Goal: Task Accomplishment & Management: Complete application form

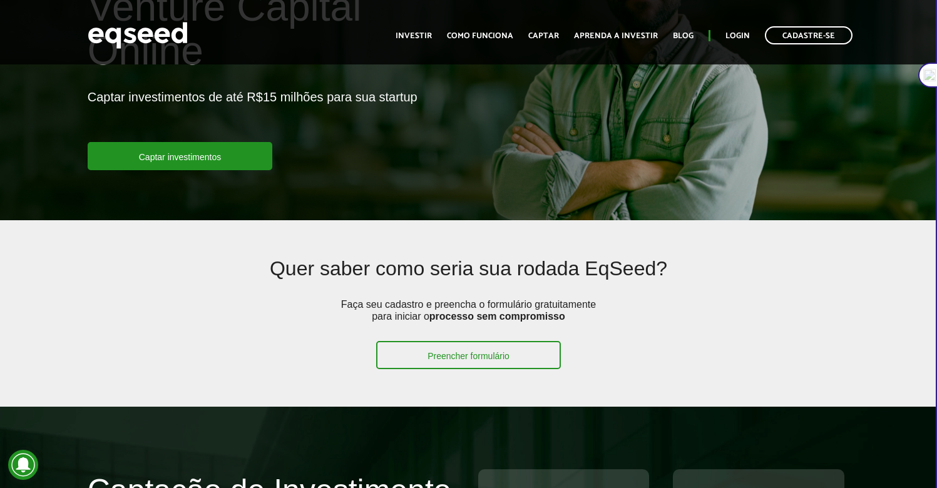
scroll to position [147, 0]
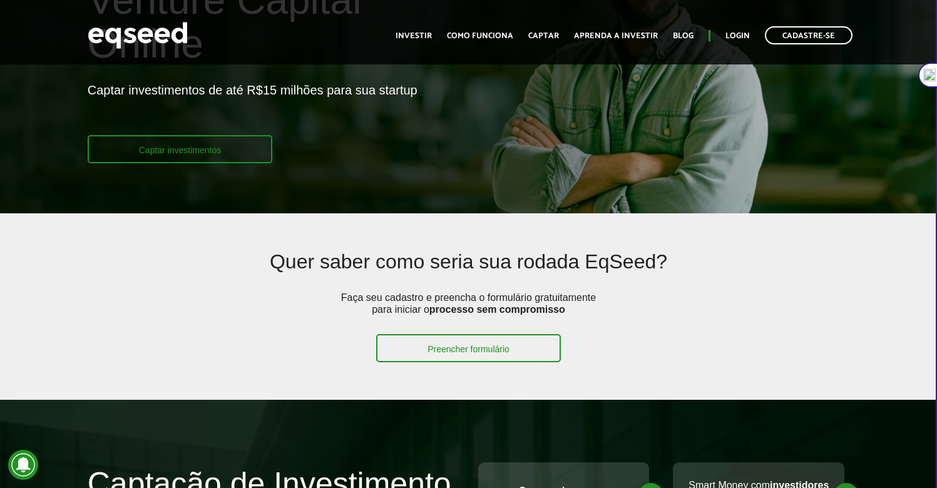
click at [226, 149] on link "Captar investimentos" at bounding box center [180, 149] width 185 height 28
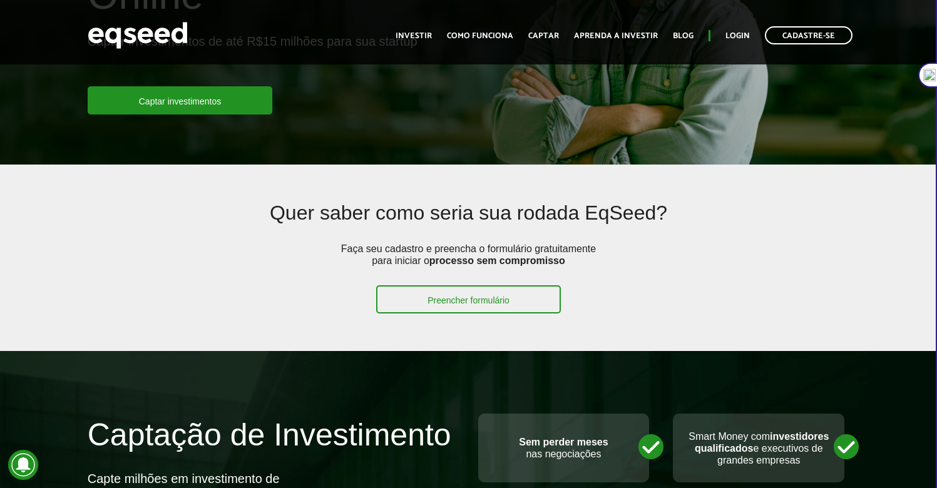
scroll to position [227, 0]
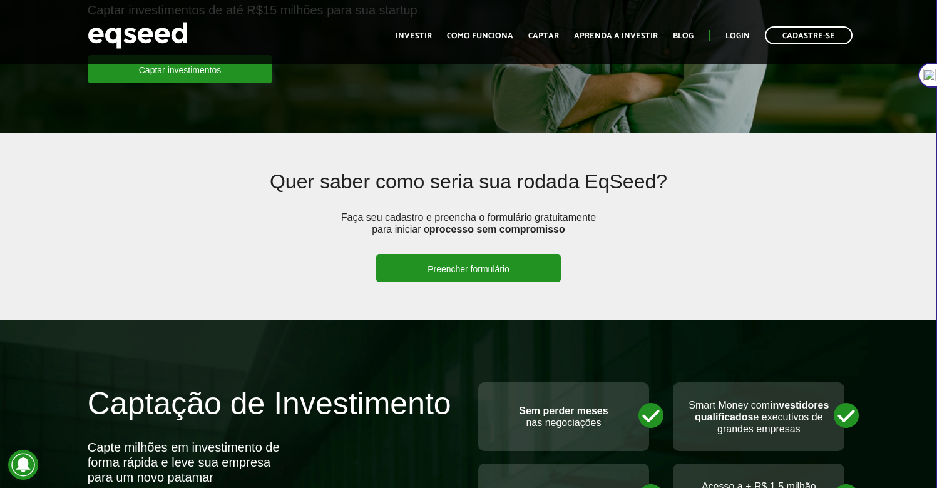
click at [474, 262] on link "Preencher formulário" at bounding box center [468, 268] width 185 height 28
